Goal: Complete application form

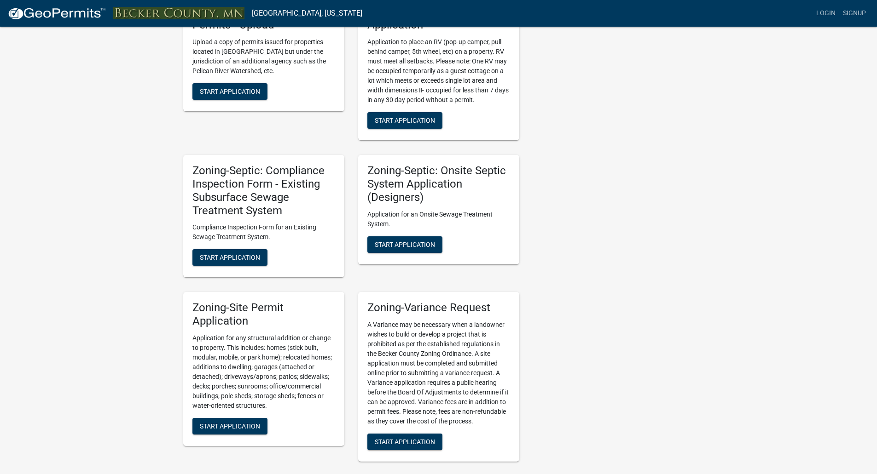
scroll to position [598, 0]
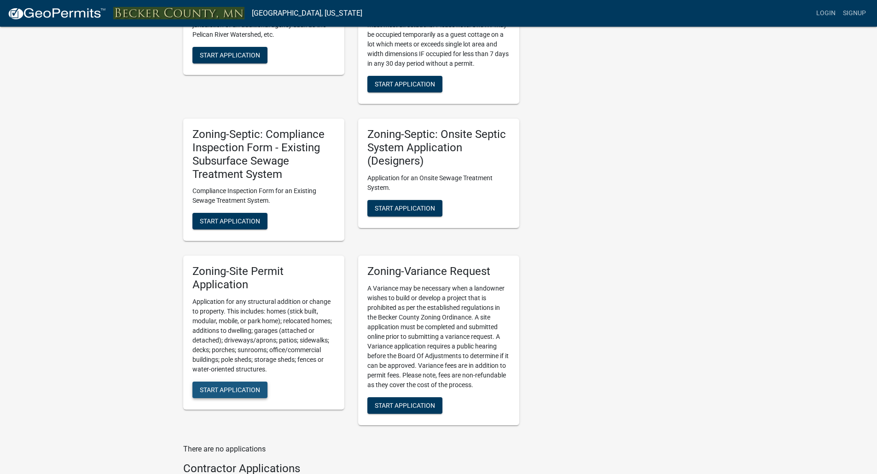
click at [235, 387] on span "Start Application" at bounding box center [230, 389] width 60 height 7
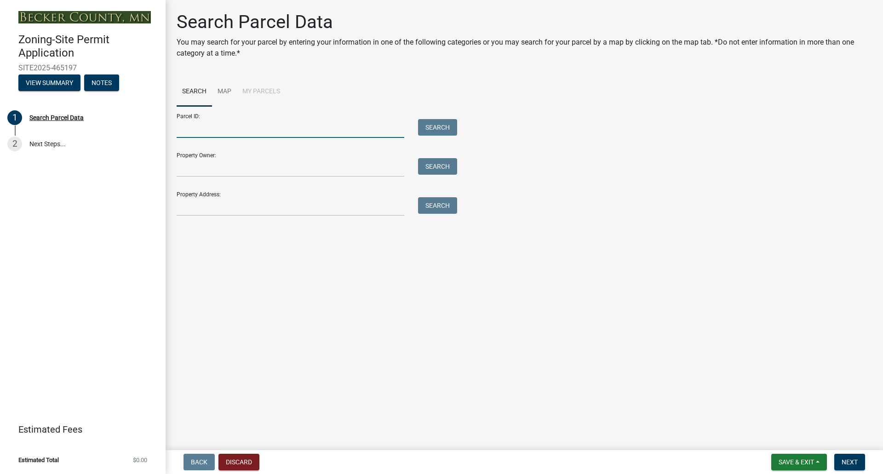
click at [214, 128] on input "Parcel ID:" at bounding box center [291, 128] width 228 height 19
click at [214, 207] on input "Property Address:" at bounding box center [291, 206] width 228 height 19
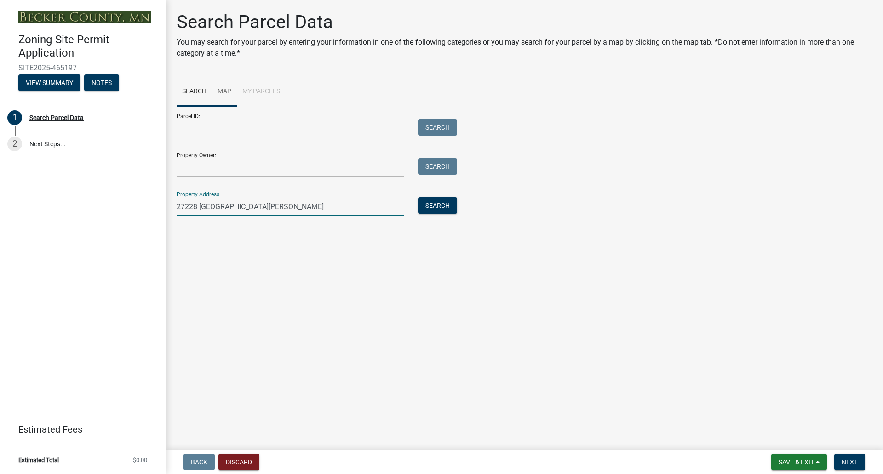
type input "27228 [GEOGRAPHIC_DATA][PERSON_NAME]"
click at [227, 92] on link "Map" at bounding box center [224, 91] width 25 height 29
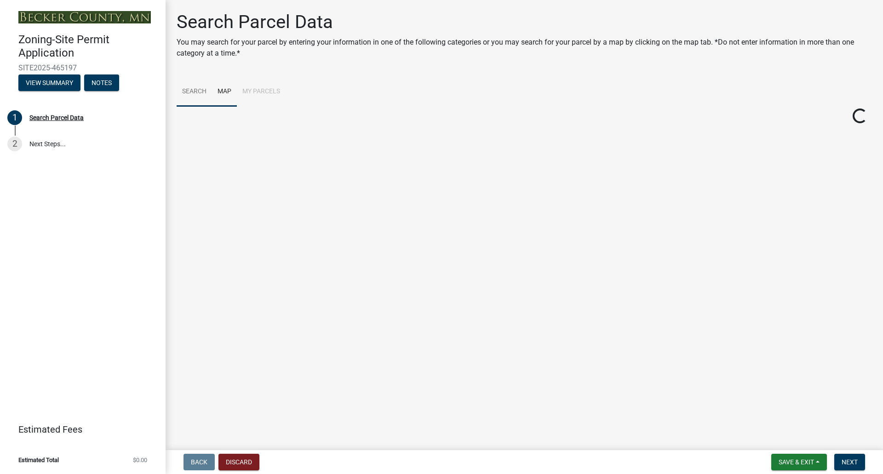
click at [190, 91] on link "Search" at bounding box center [194, 91] width 35 height 29
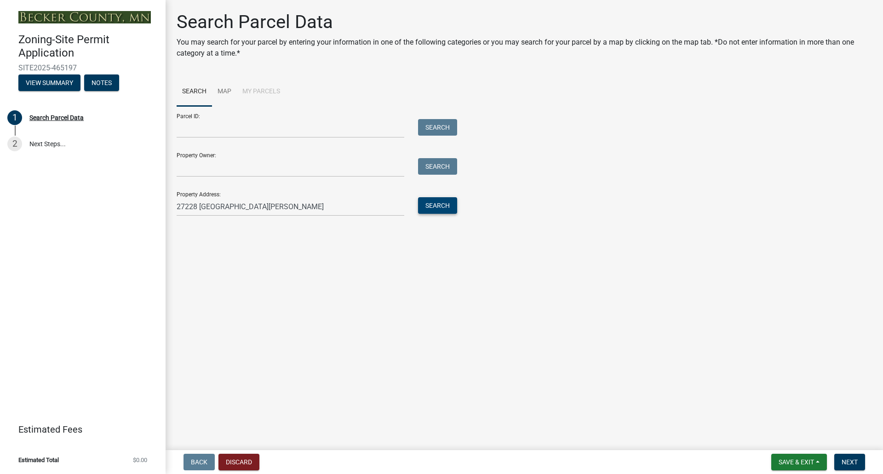
click at [429, 202] on button "Search" at bounding box center [437, 205] width 39 height 17
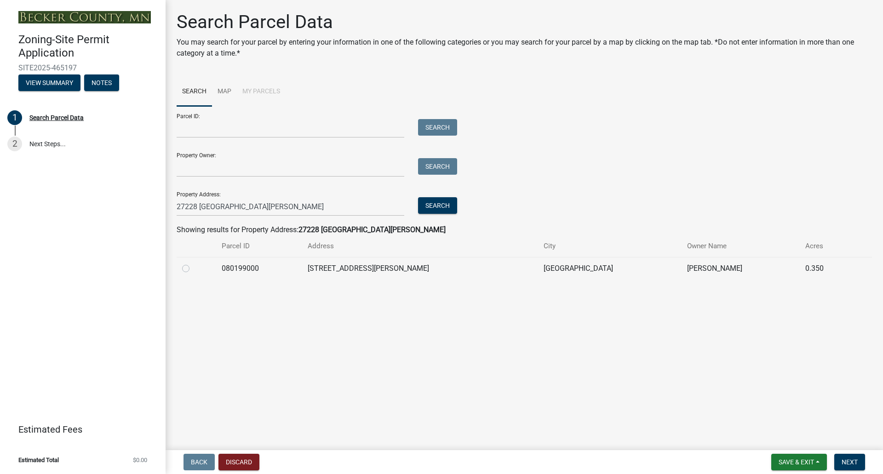
click at [193, 263] on label at bounding box center [193, 263] width 0 height 0
click at [193, 269] on input "radio" at bounding box center [196, 266] width 6 height 6
radio input "true"
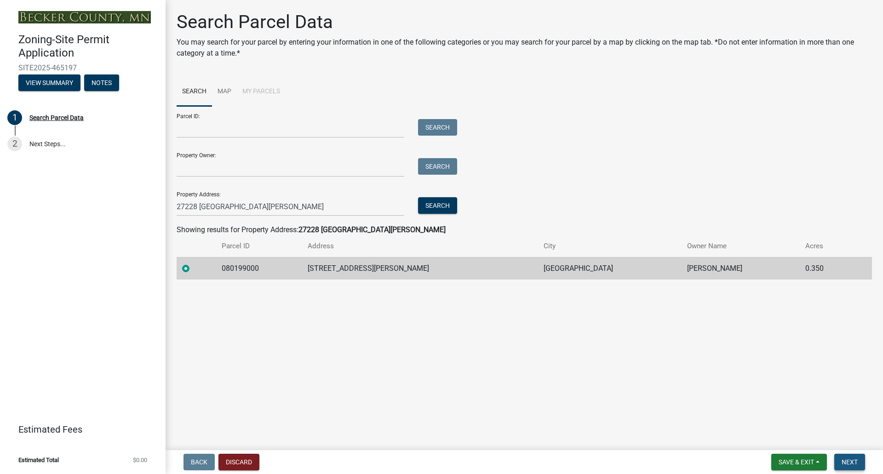
click at [849, 456] on button "Next" at bounding box center [850, 462] width 31 height 17
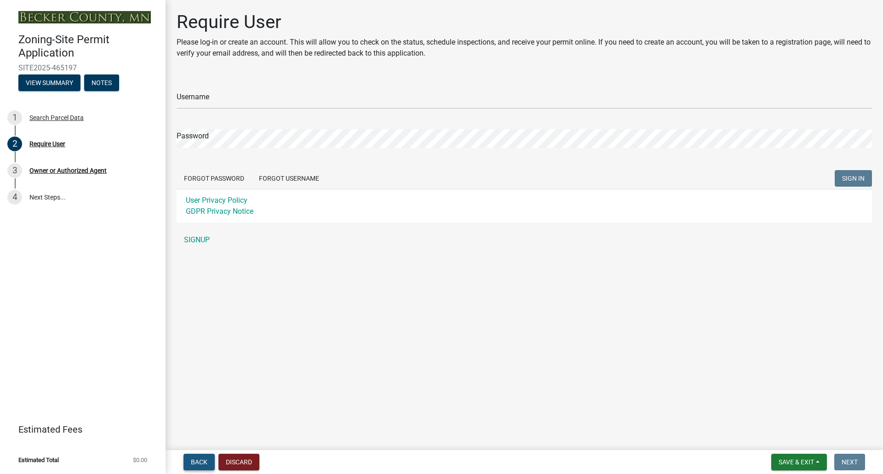
click at [197, 461] on span "Back" at bounding box center [199, 462] width 17 height 7
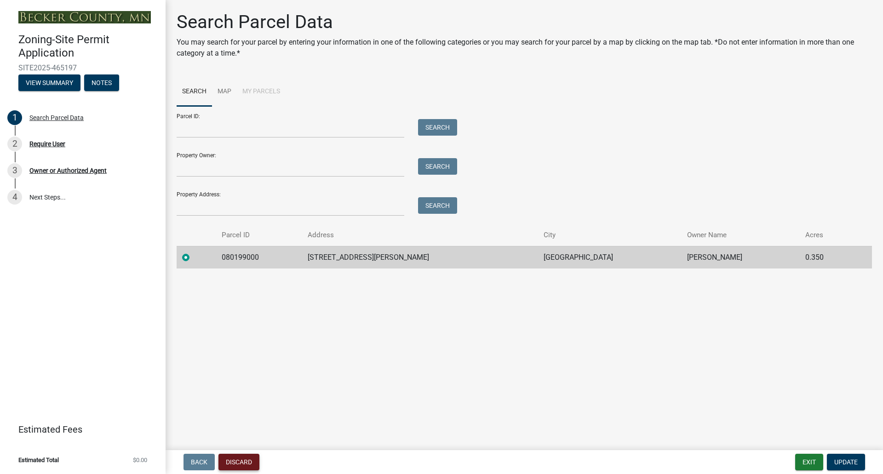
click at [231, 467] on button "Discard" at bounding box center [239, 462] width 41 height 17
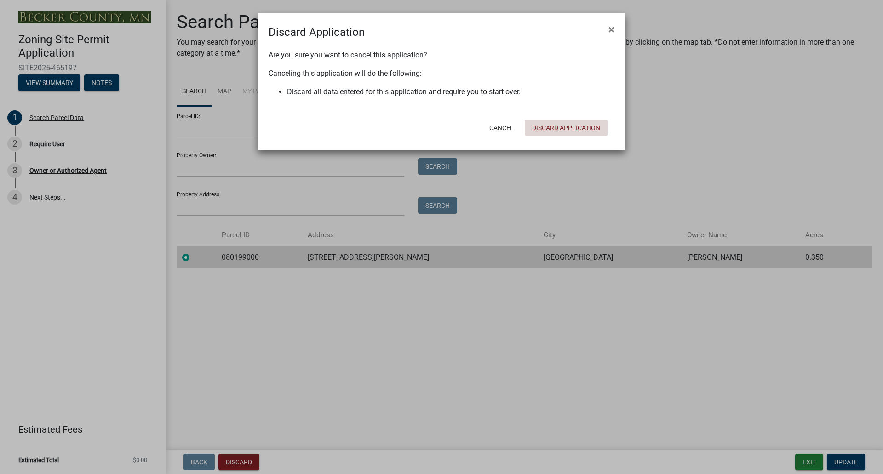
click at [557, 125] on button "Discard Application" at bounding box center [566, 128] width 83 height 17
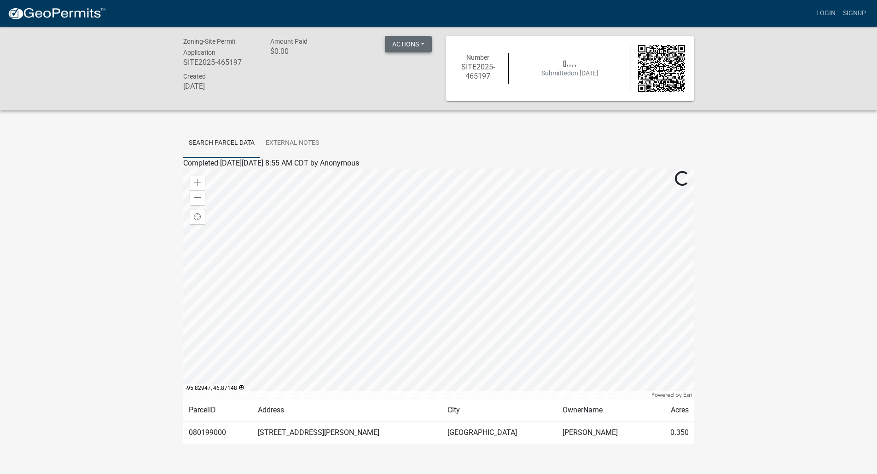
click at [404, 47] on button "Actions" at bounding box center [408, 44] width 47 height 17
click at [428, 278] on div at bounding box center [438, 284] width 511 height 230
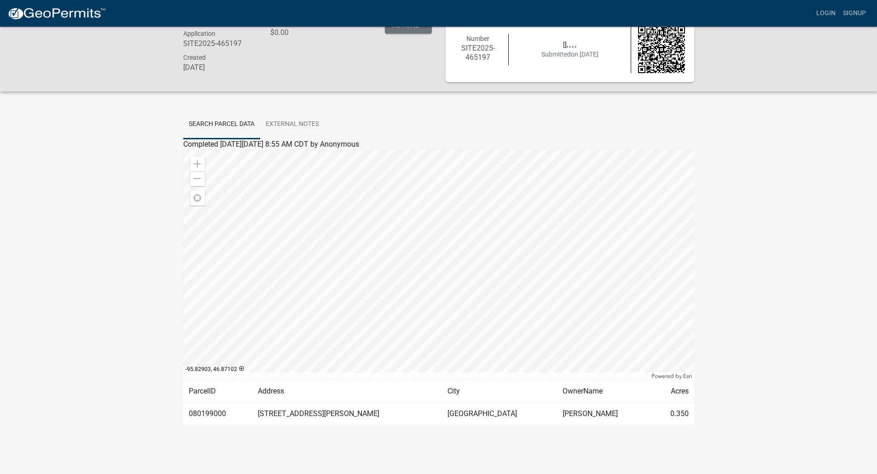
scroll to position [27, 0]
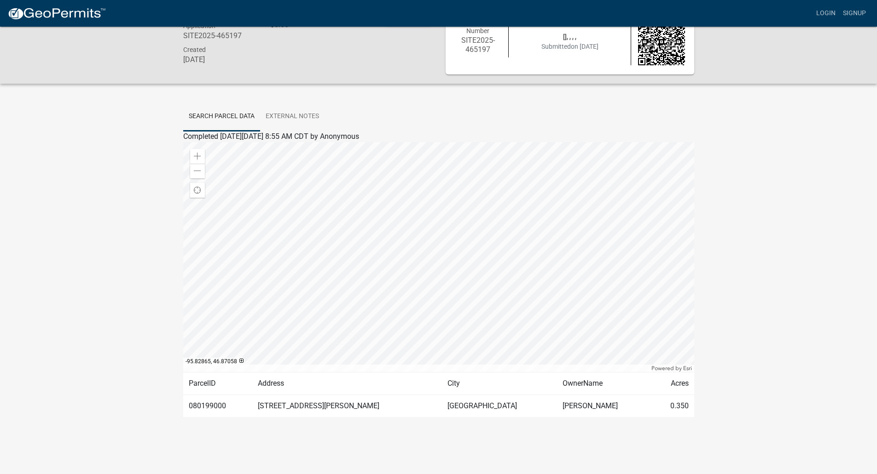
click at [455, 404] on td "[GEOGRAPHIC_DATA]" at bounding box center [499, 406] width 115 height 23
